Goal: Transaction & Acquisition: Subscribe to service/newsletter

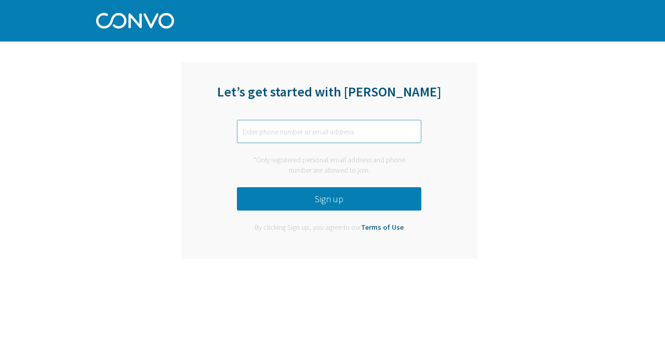
click at [324, 128] on input "text" at bounding box center [329, 131] width 184 height 23
type input "shanika.dias"
paste input "shanika.dias@theinformationlabs.ie"
type input "shanika.dias@theinformationlabs.ie"
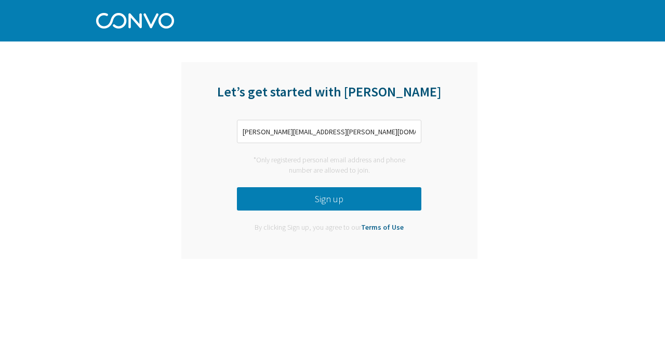
click at [352, 194] on button "Sign up" at bounding box center [329, 198] width 184 height 23
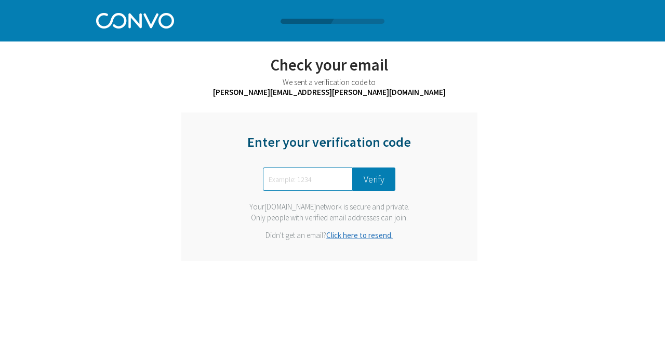
click at [358, 238] on link "Click here to resend." at bounding box center [359, 236] width 66 height 10
